Goal: Use online tool/utility: Utilize a website feature to perform a specific function

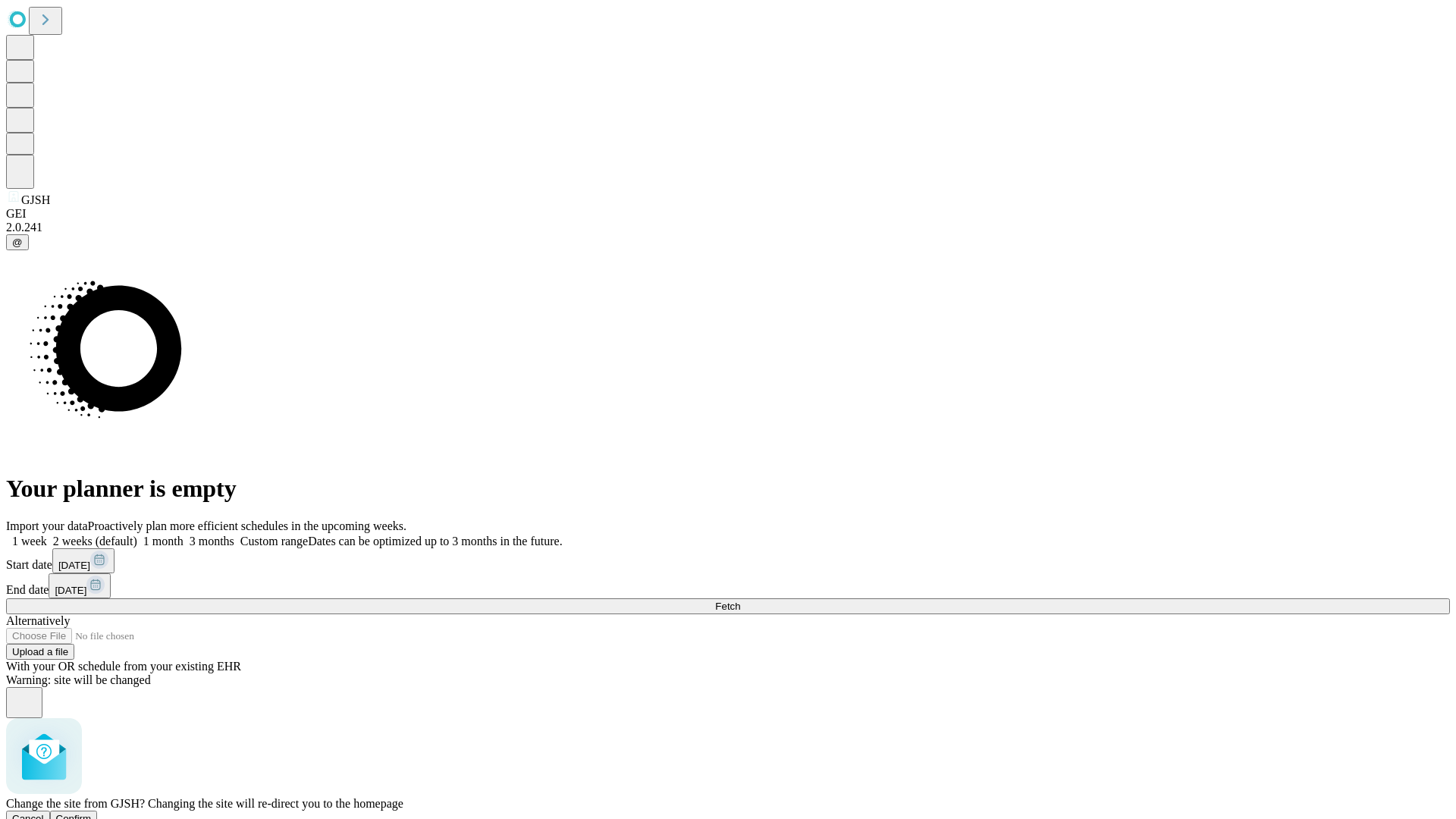
click at [92, 813] on span "Confirm" at bounding box center [74, 818] width 36 height 11
click at [183, 534] on label "1 month" at bounding box center [160, 541] width 46 height 13
click at [740, 600] on span "Fetch" at bounding box center [728, 606] width 25 height 11
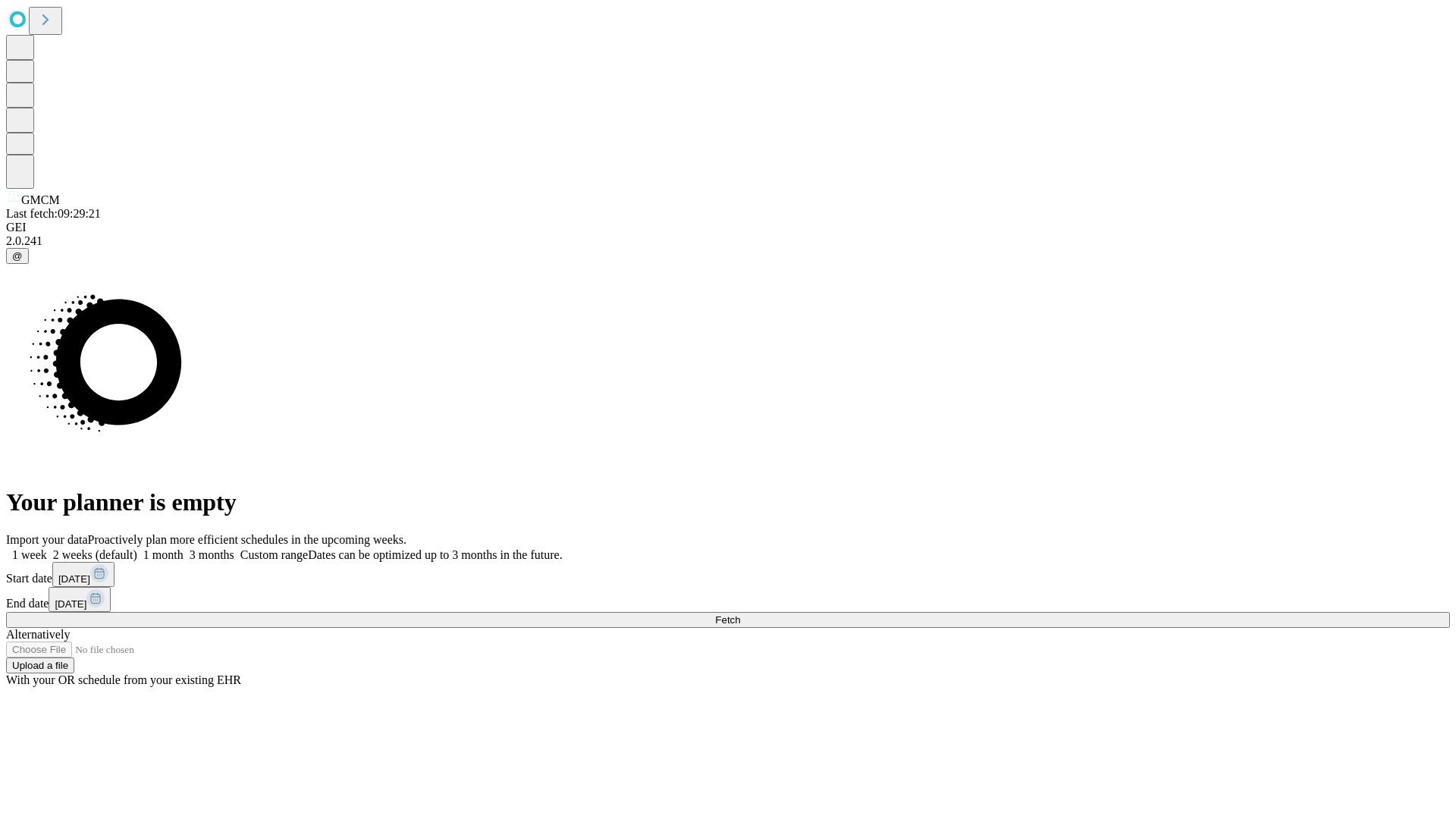
click at [183, 548] on label "1 month" at bounding box center [160, 554] width 46 height 13
click at [740, 614] on span "Fetch" at bounding box center [728, 619] width 25 height 11
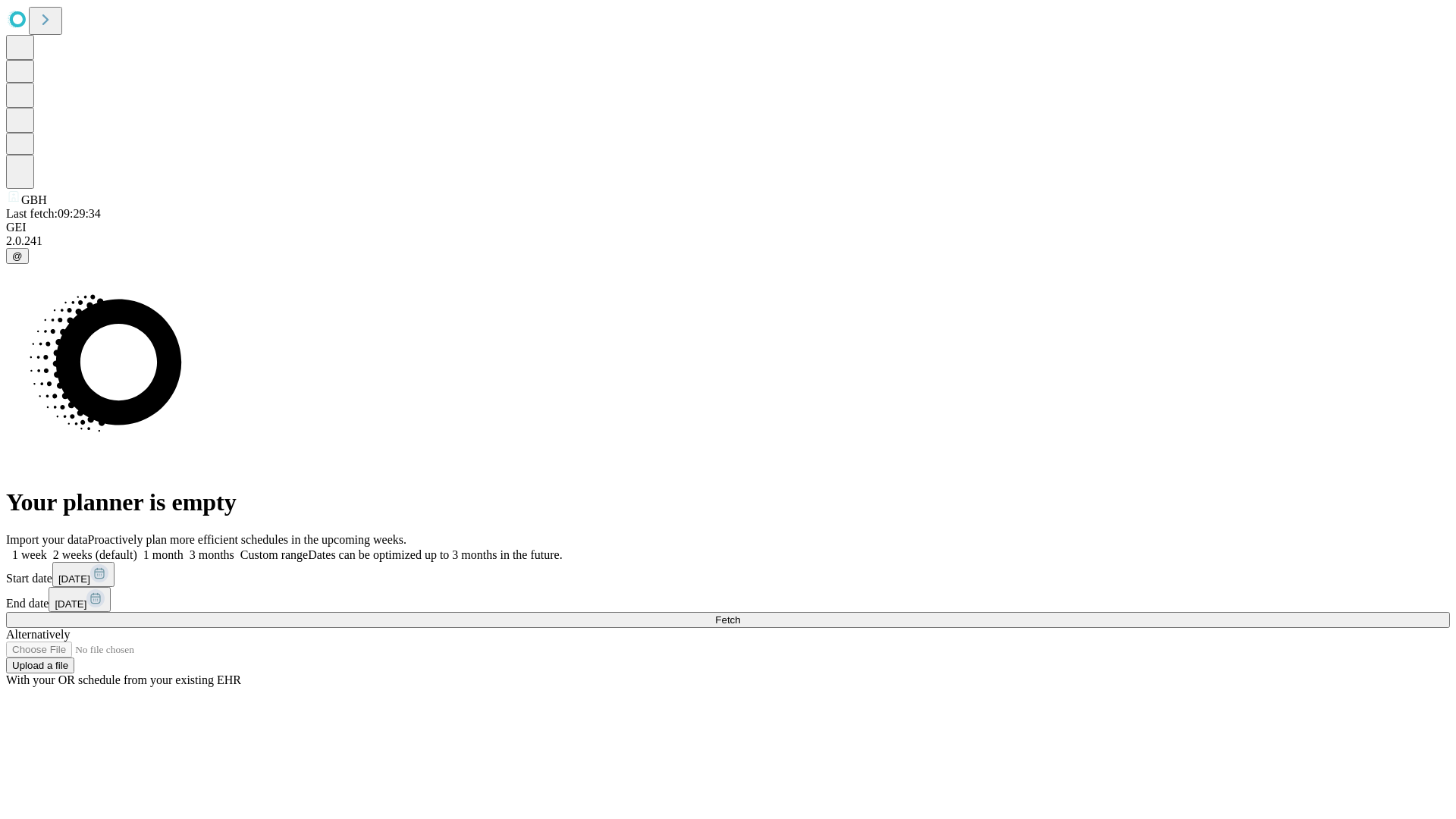
click at [183, 548] on label "1 month" at bounding box center [160, 554] width 46 height 13
click at [740, 614] on span "Fetch" at bounding box center [728, 619] width 25 height 11
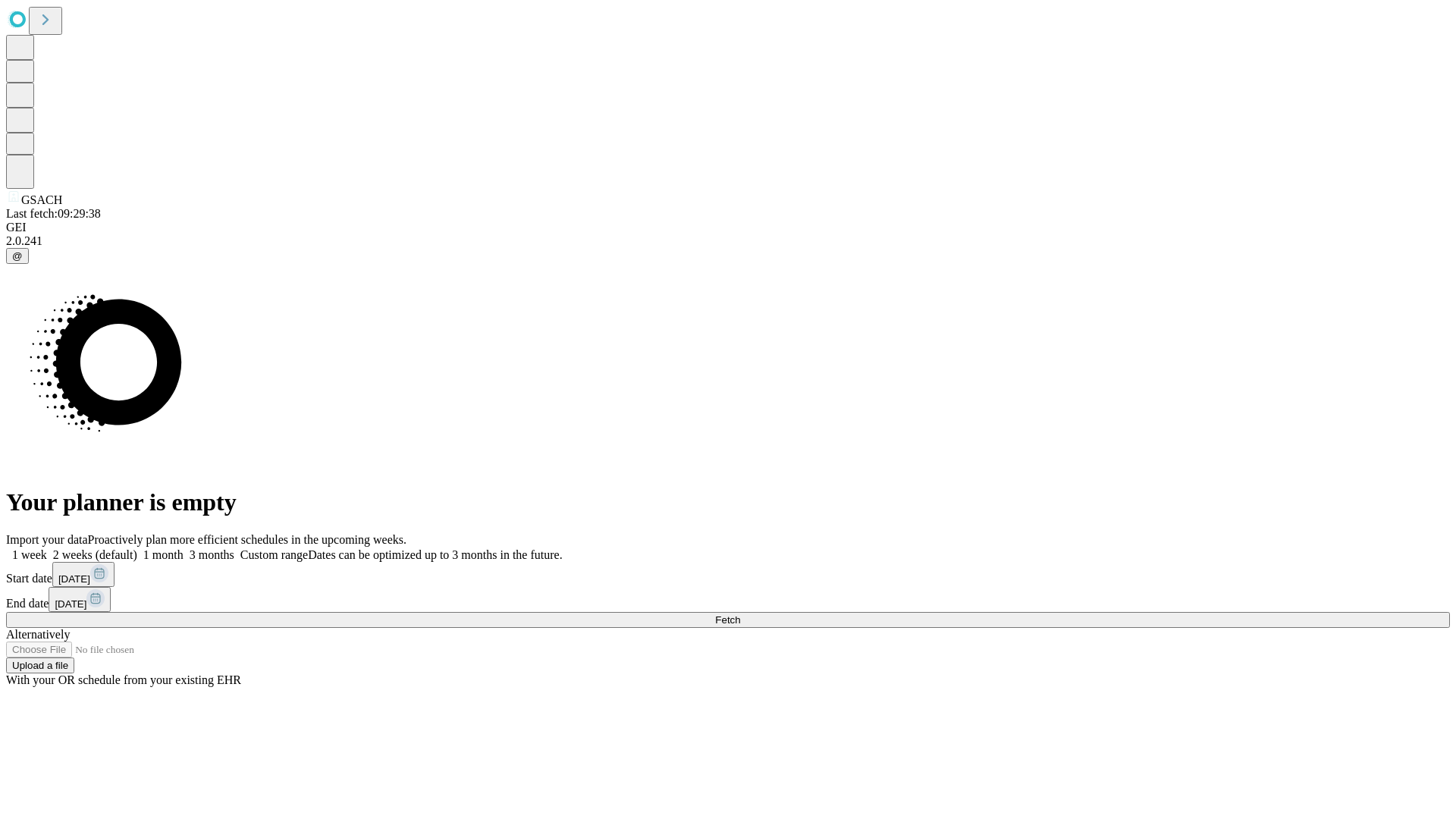
click at [740, 614] on span "Fetch" at bounding box center [728, 619] width 25 height 11
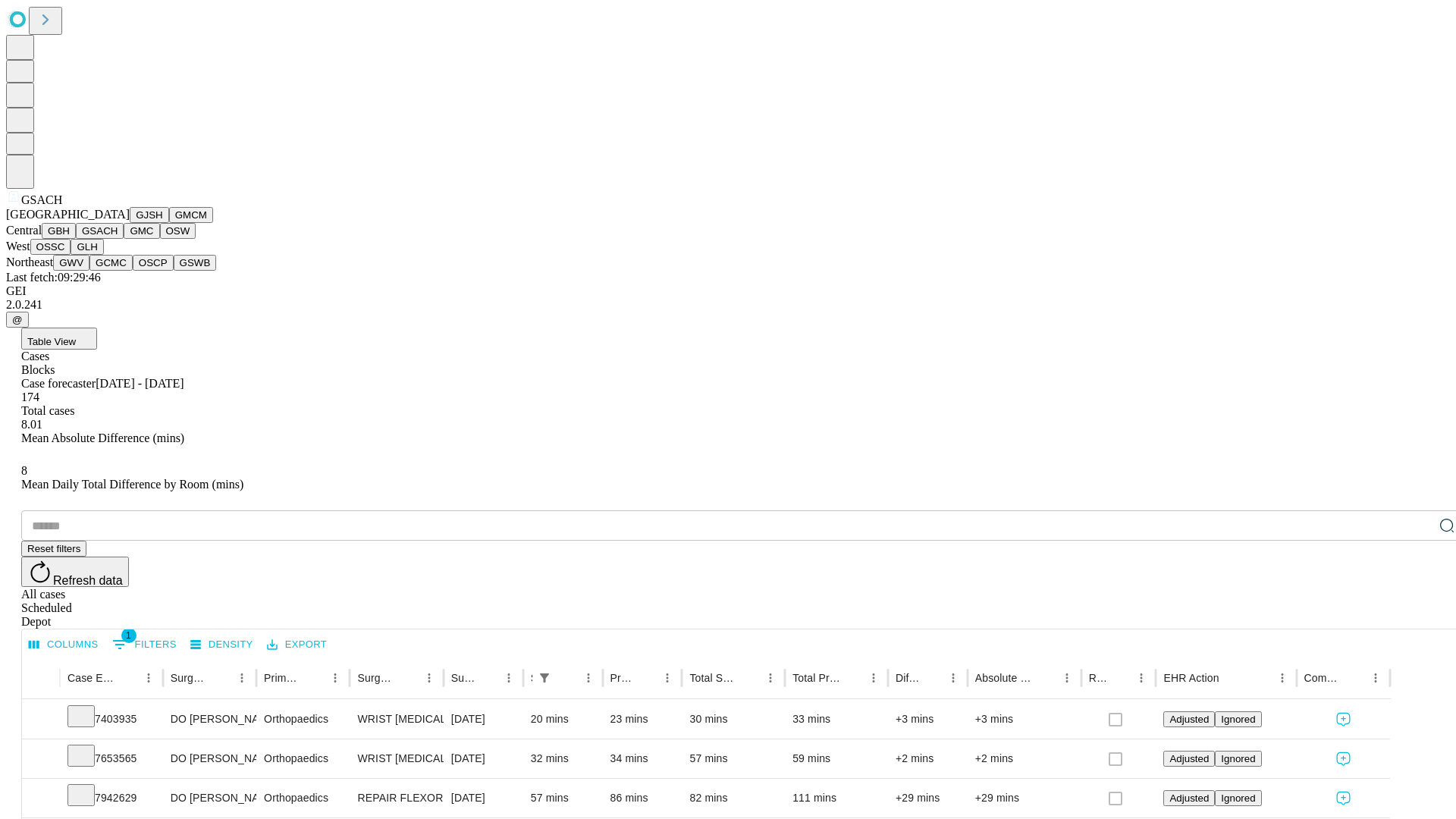
click at [124, 239] on button "GMC" at bounding box center [141, 231] width 36 height 16
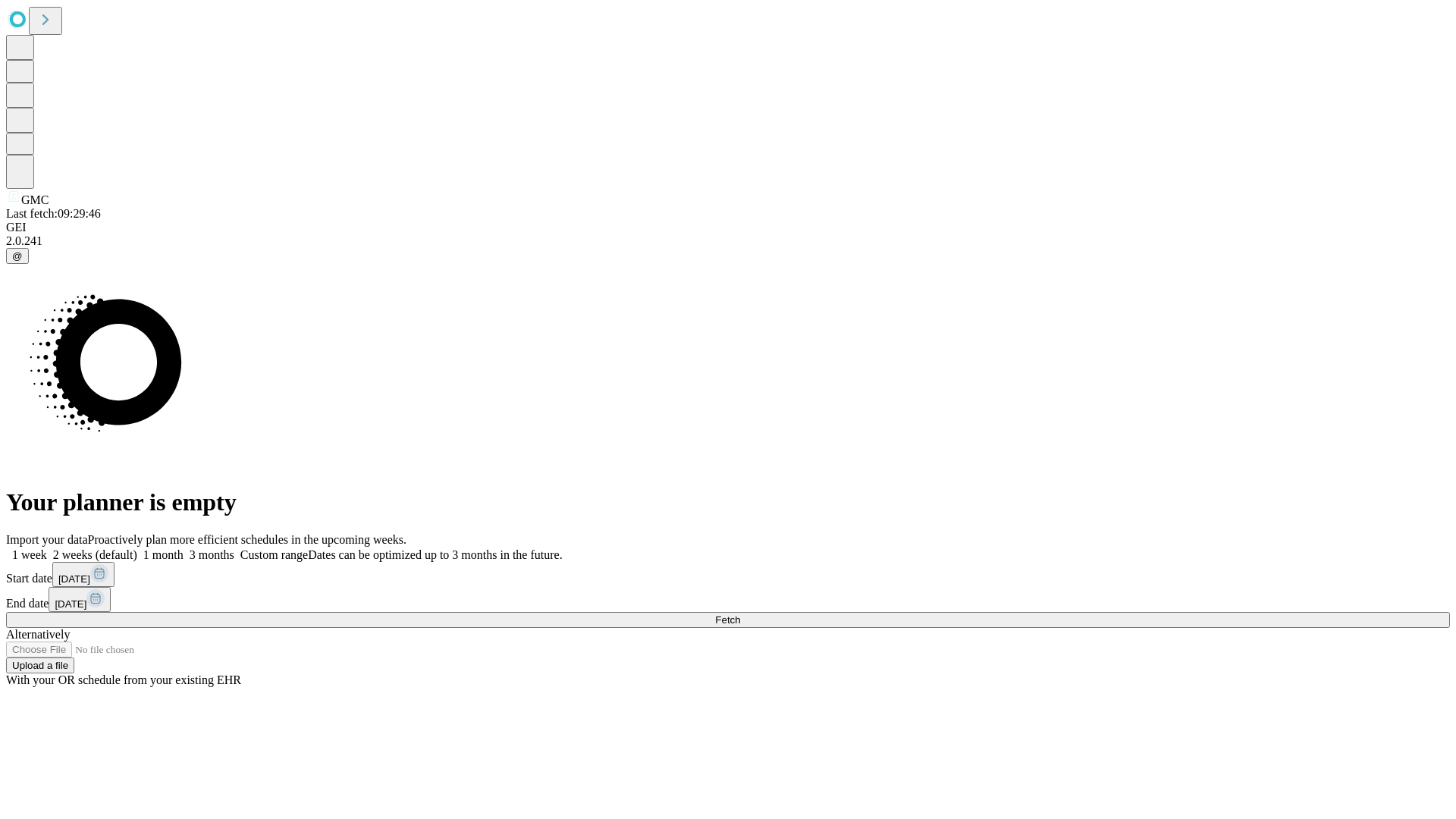
click at [183, 548] on label "1 month" at bounding box center [160, 554] width 46 height 13
click at [740, 614] on span "Fetch" at bounding box center [728, 619] width 25 height 11
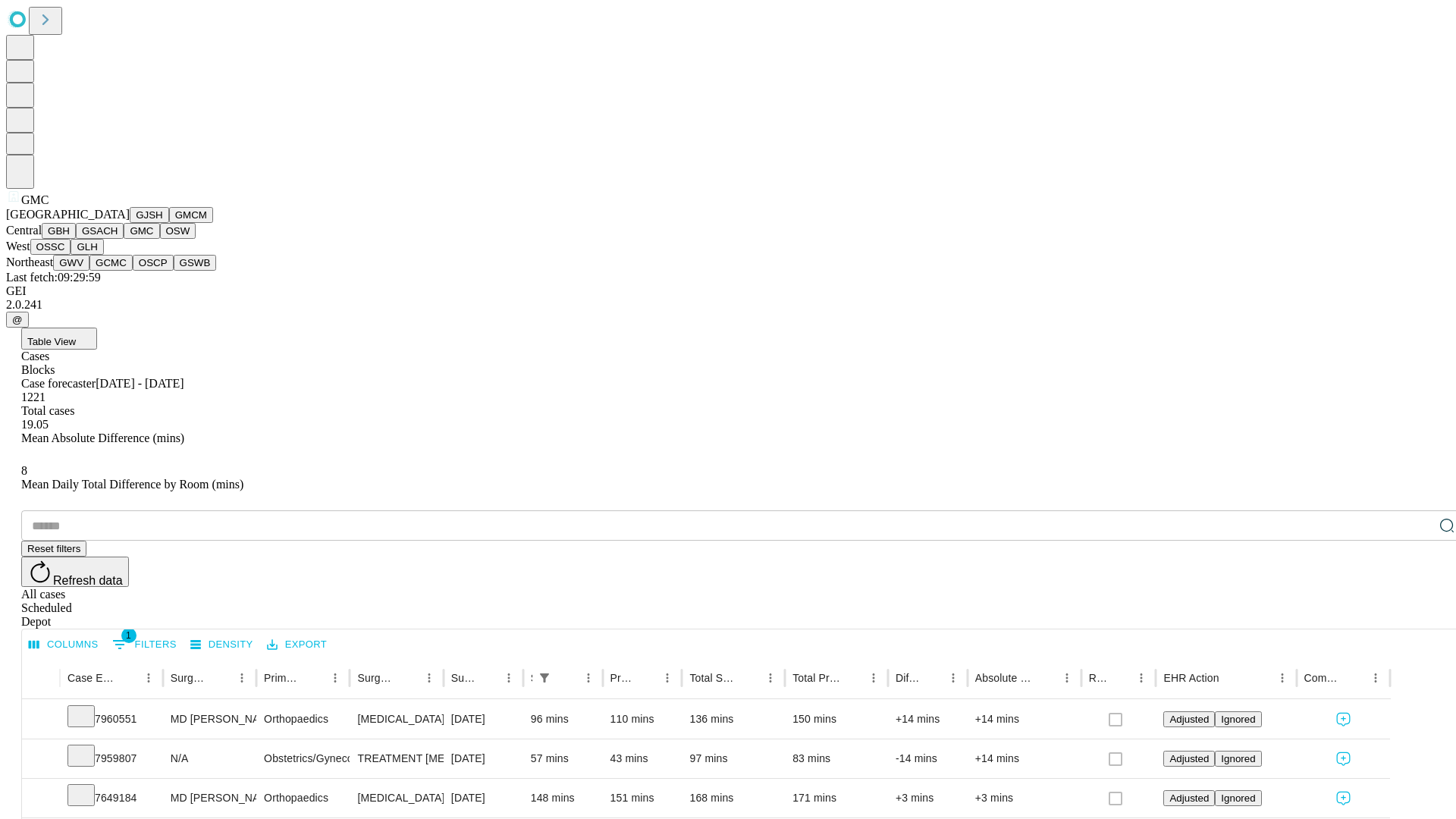
click at [160, 239] on button "OSW" at bounding box center [178, 231] width 36 height 16
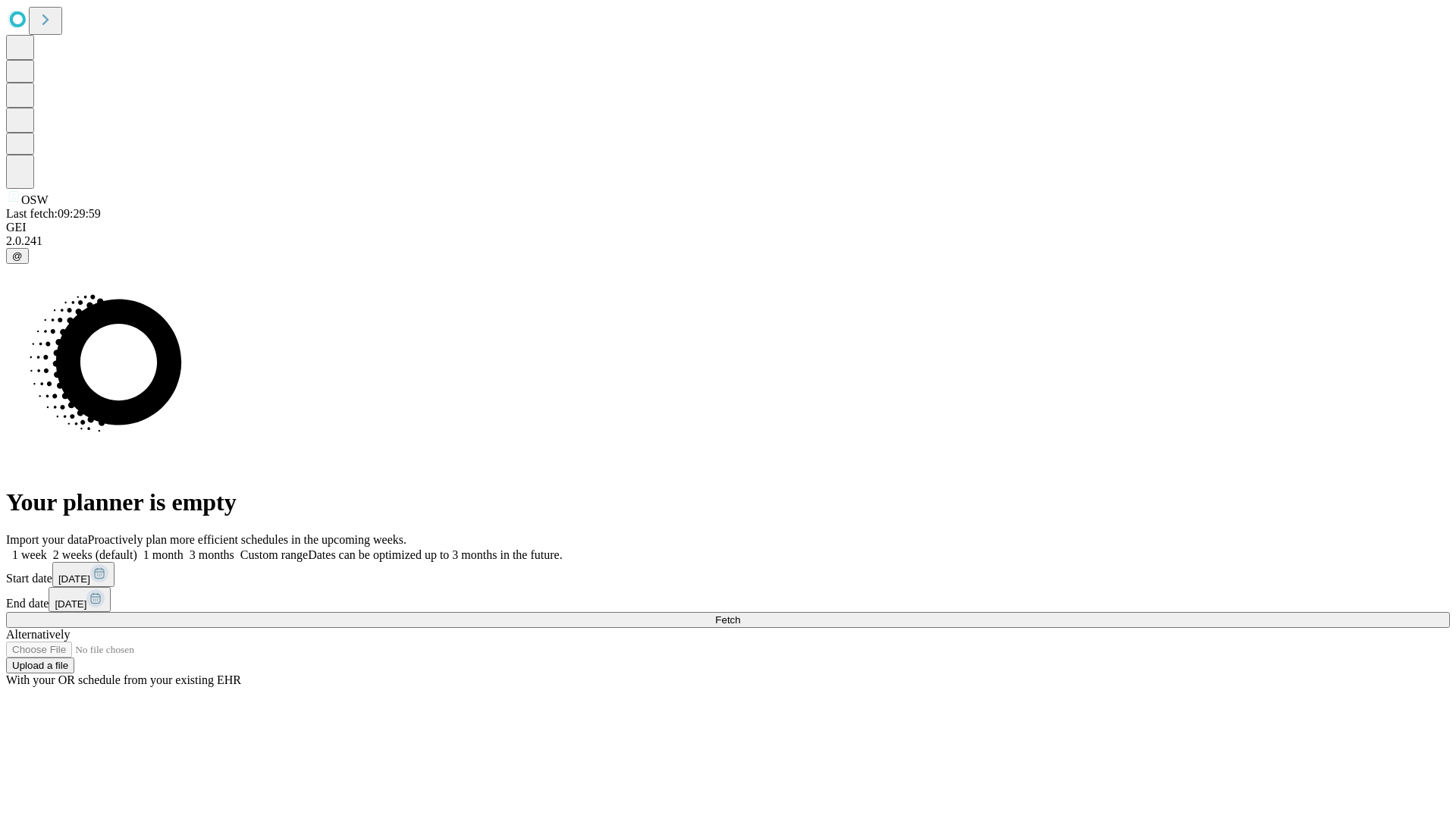
click at [183, 548] on label "1 month" at bounding box center [160, 554] width 46 height 13
click at [740, 614] on span "Fetch" at bounding box center [728, 619] width 25 height 11
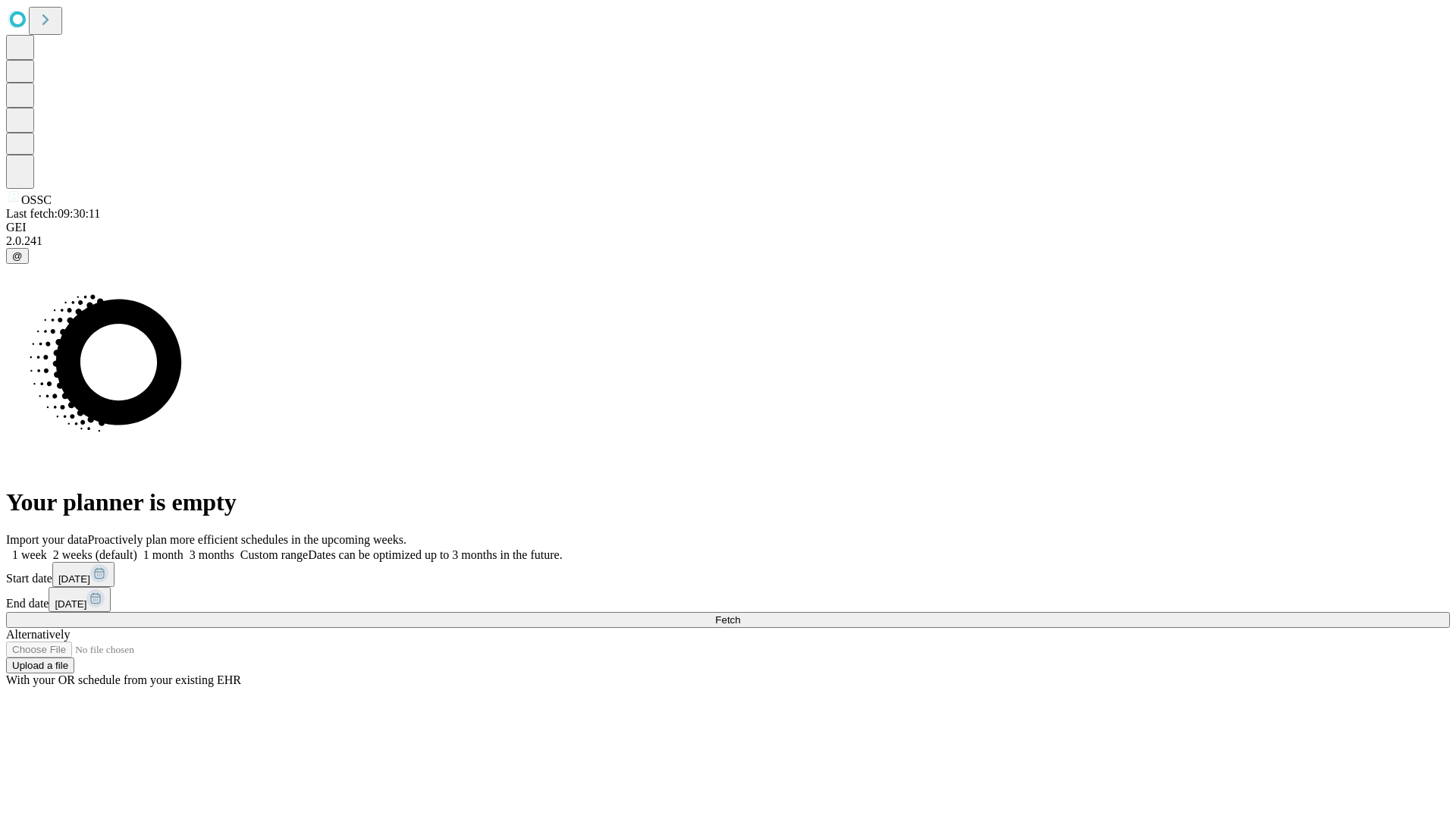
click at [183, 548] on label "1 month" at bounding box center [160, 554] width 46 height 13
click at [740, 614] on span "Fetch" at bounding box center [728, 619] width 25 height 11
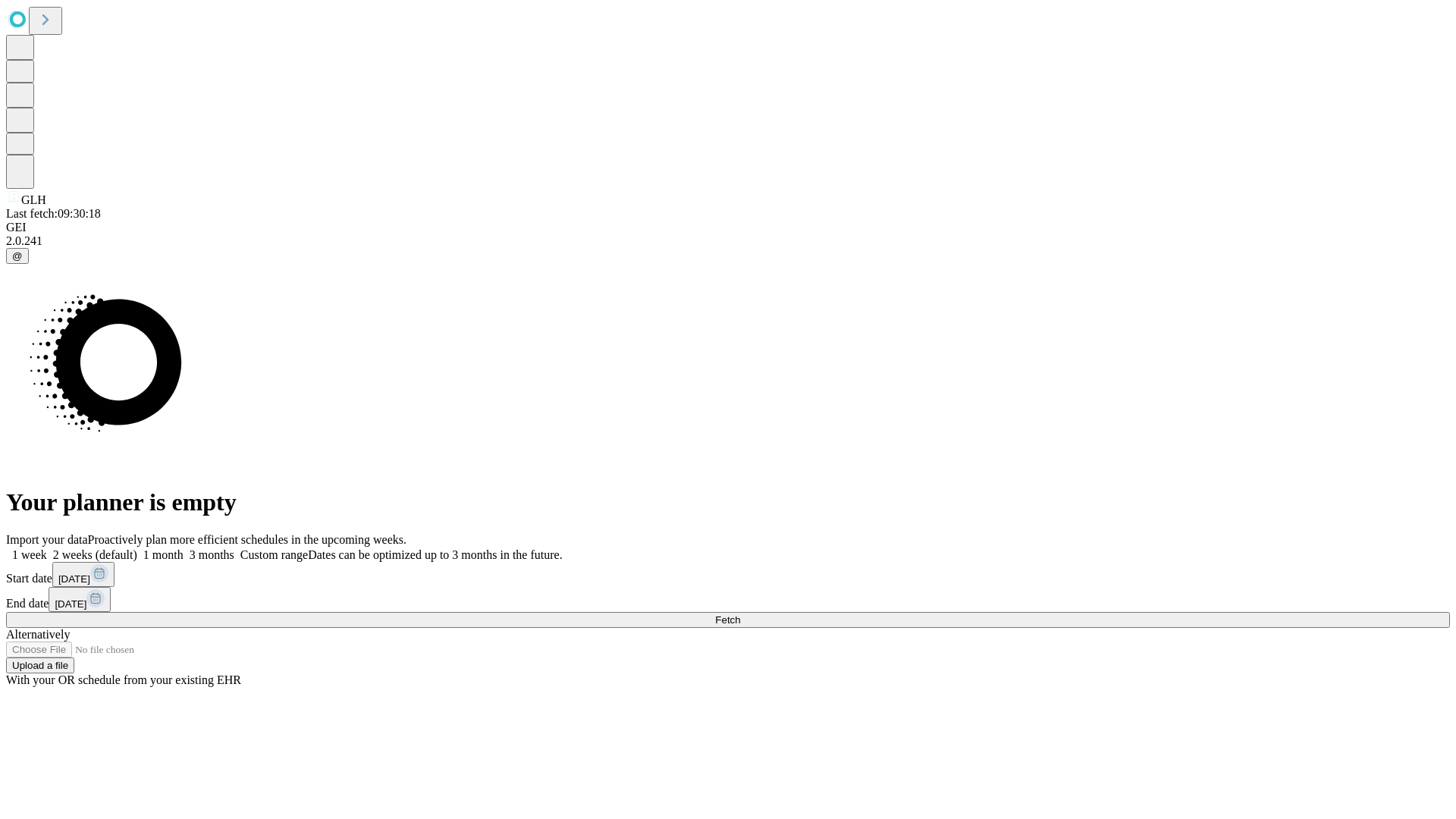
click at [183, 548] on label "1 month" at bounding box center [160, 554] width 46 height 13
click at [740, 614] on span "Fetch" at bounding box center [728, 619] width 25 height 11
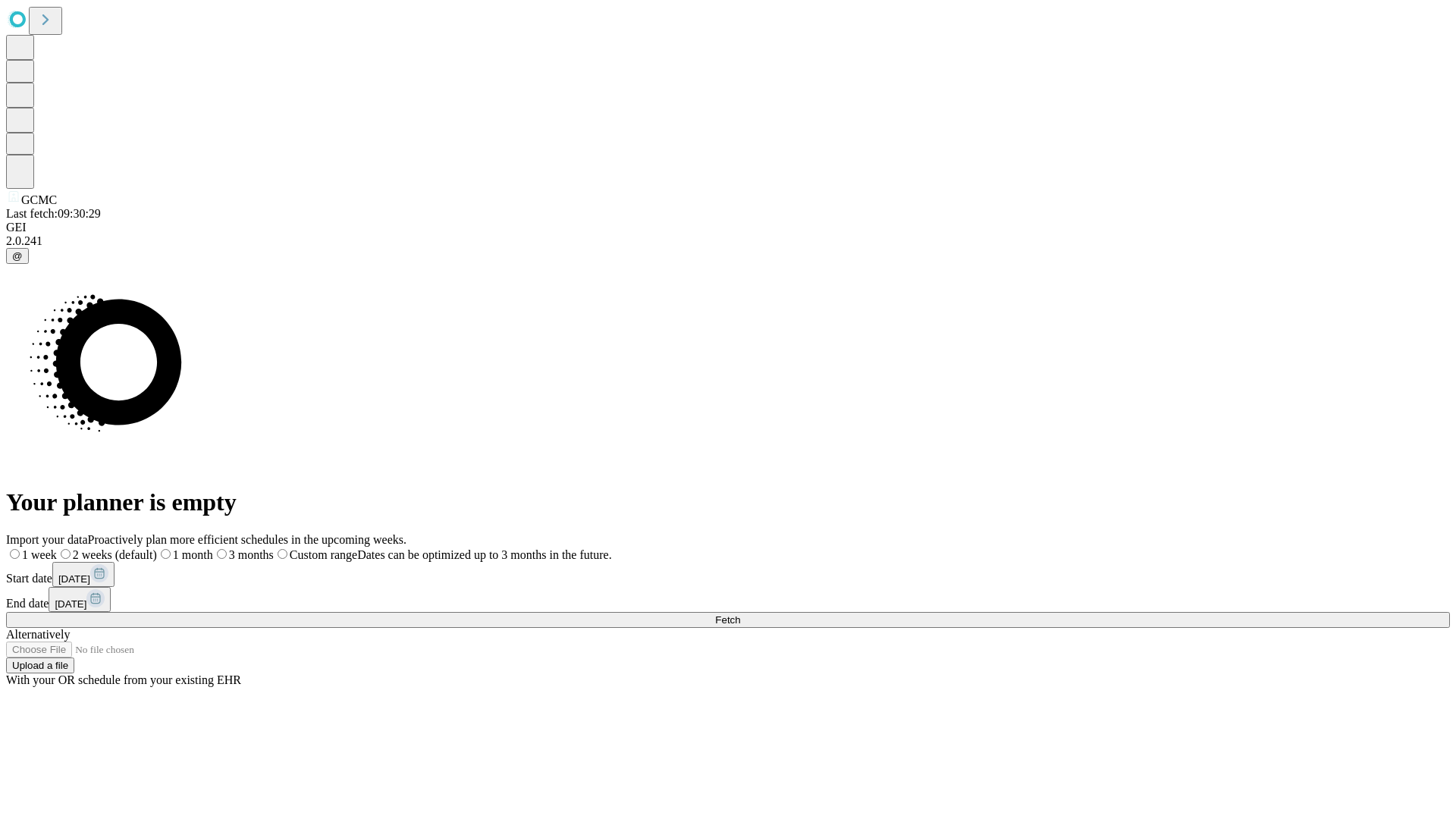
click at [740, 614] on span "Fetch" at bounding box center [728, 619] width 25 height 11
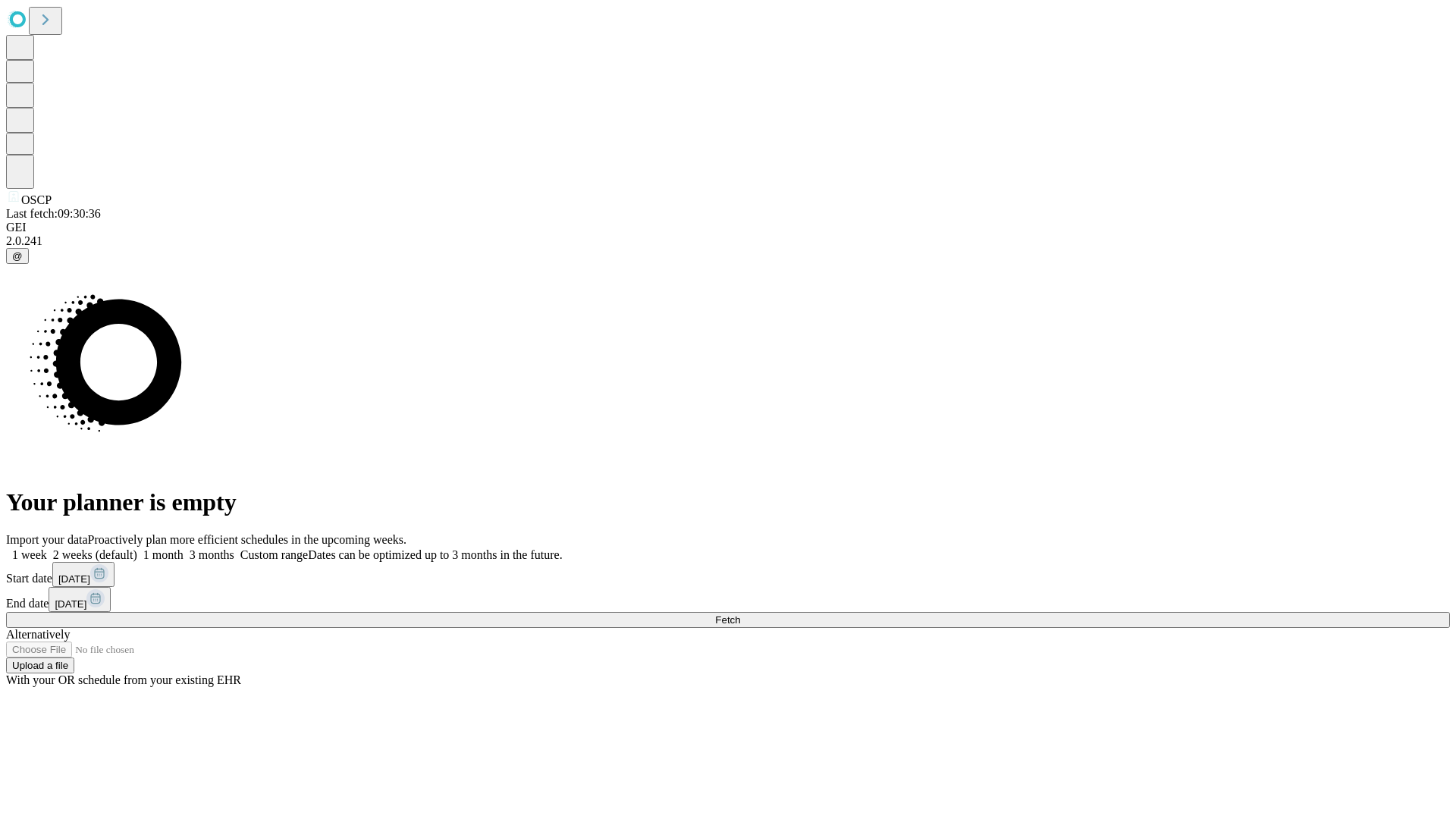
click at [183, 548] on label "1 month" at bounding box center [160, 554] width 46 height 13
click at [740, 614] on span "Fetch" at bounding box center [728, 619] width 25 height 11
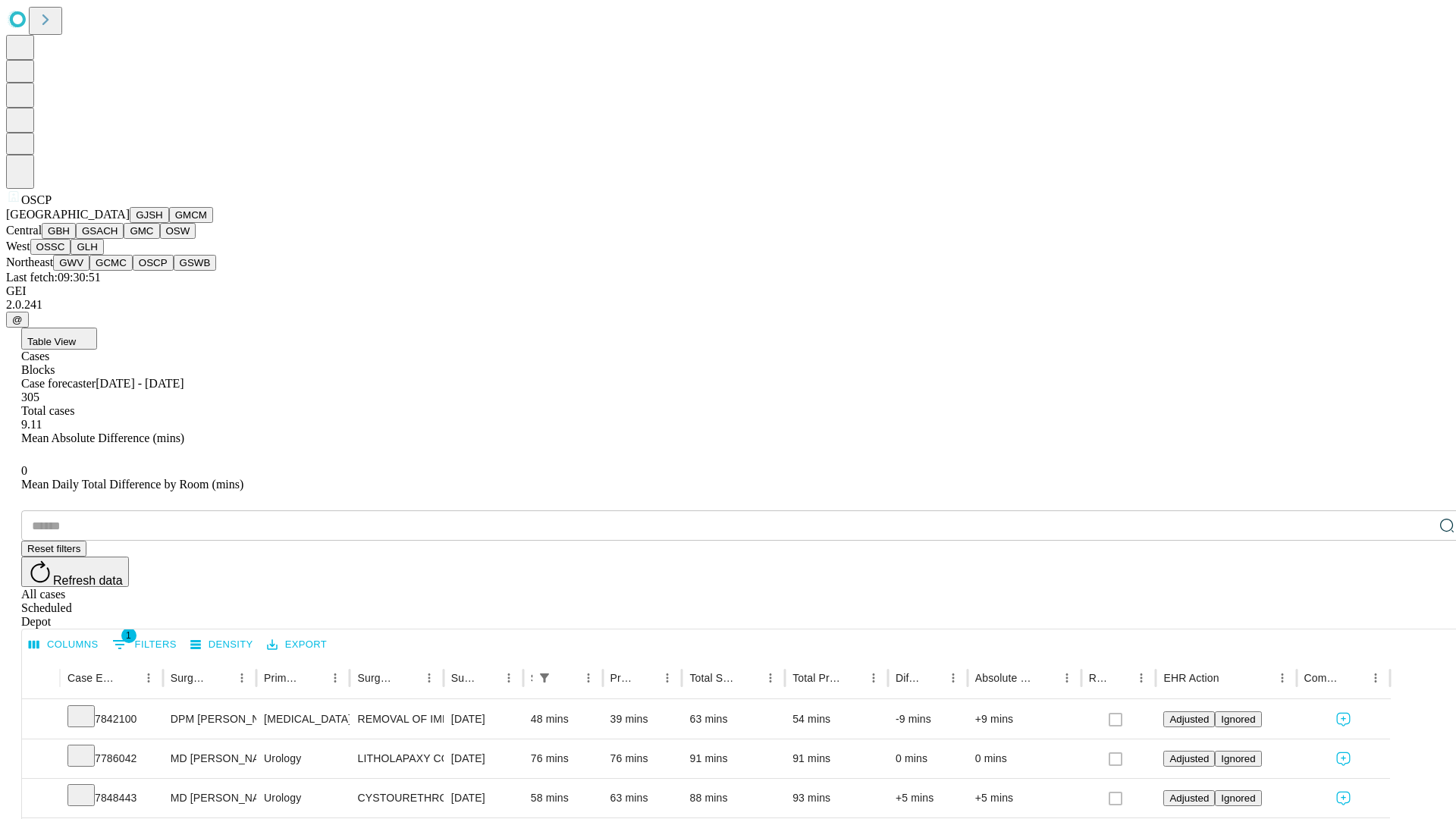
click at [174, 270] on button "GSWB" at bounding box center [195, 262] width 43 height 16
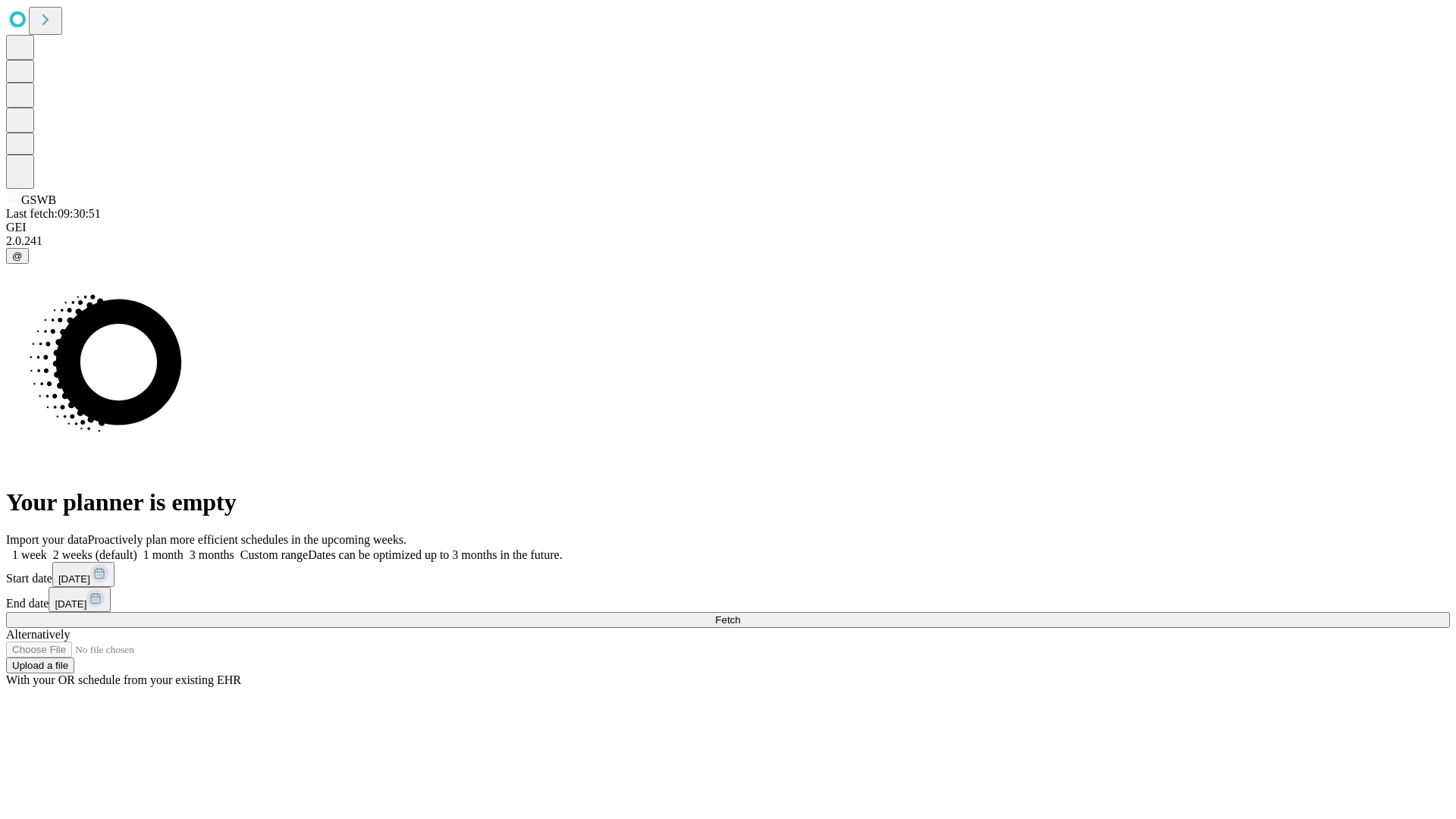
click at [183, 548] on label "1 month" at bounding box center [160, 554] width 46 height 13
click at [740, 614] on span "Fetch" at bounding box center [728, 619] width 25 height 11
